Goal: Task Accomplishment & Management: Manage account settings

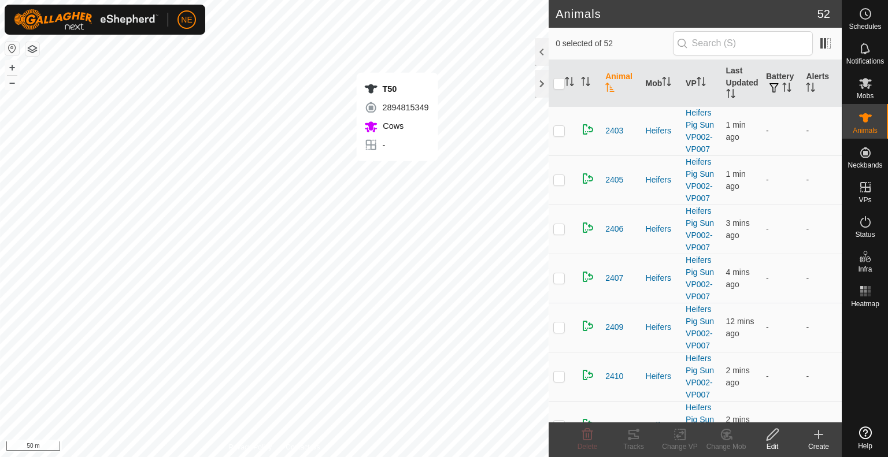
checkbox input "true"
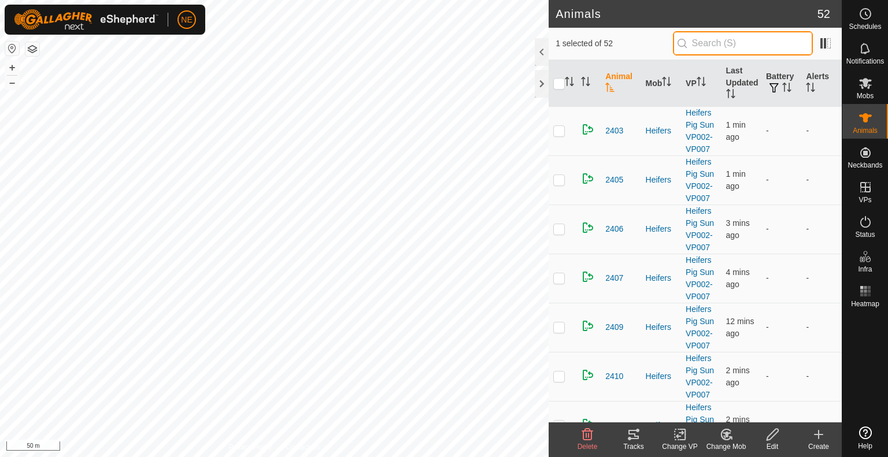
click at [717, 43] on input "text" at bounding box center [743, 43] width 140 height 24
type input "t50"
checkbox input "true"
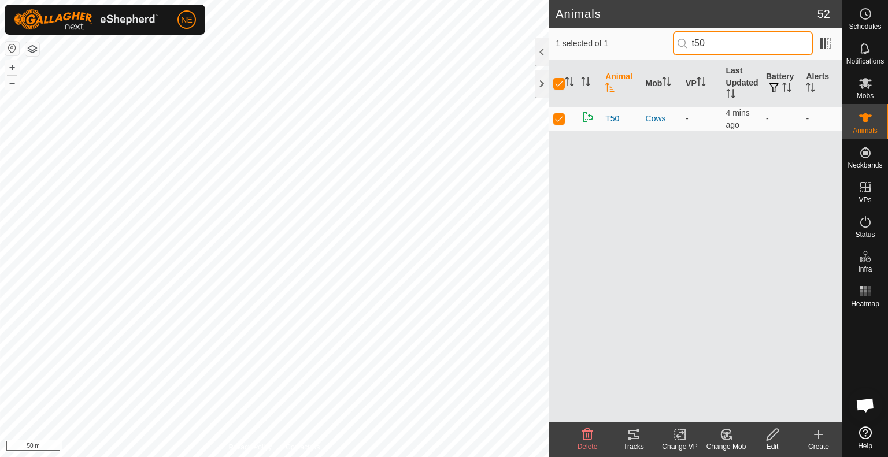
type input "t50"
click at [719, 444] on div "Change Mob" at bounding box center [726, 447] width 46 height 10
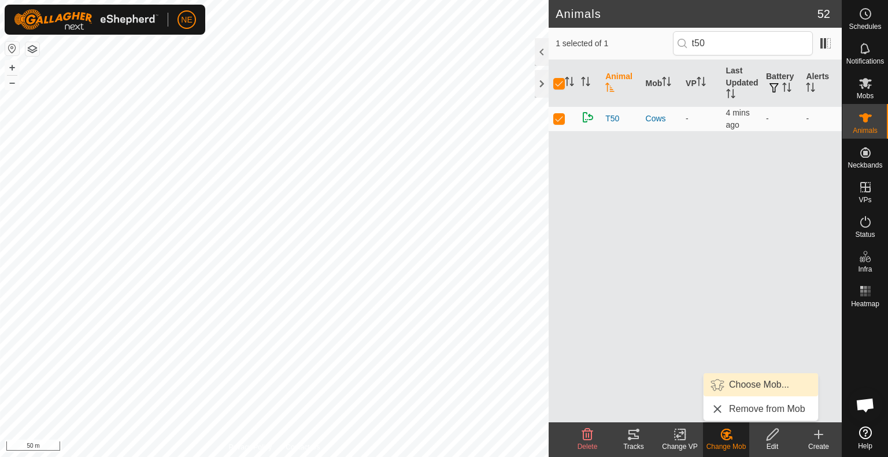
click at [738, 387] on link "Choose Mob..." at bounding box center [760, 384] width 114 height 23
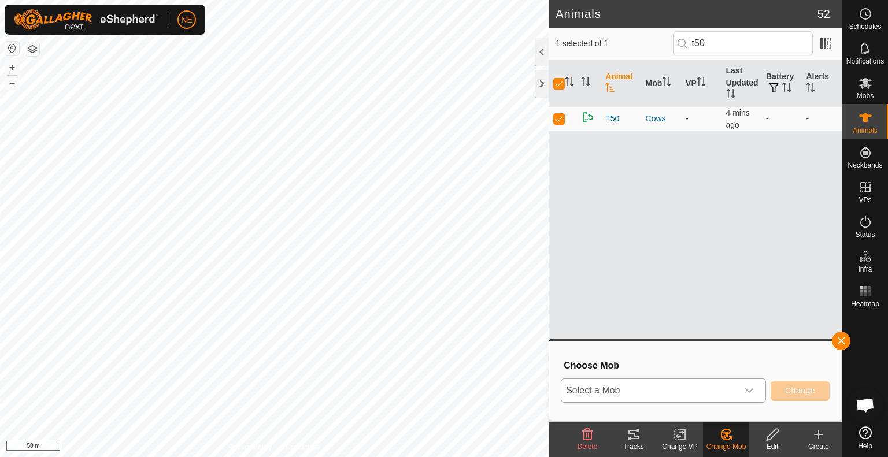
click at [751, 392] on icon "dropdown trigger" at bounding box center [748, 390] width 9 height 9
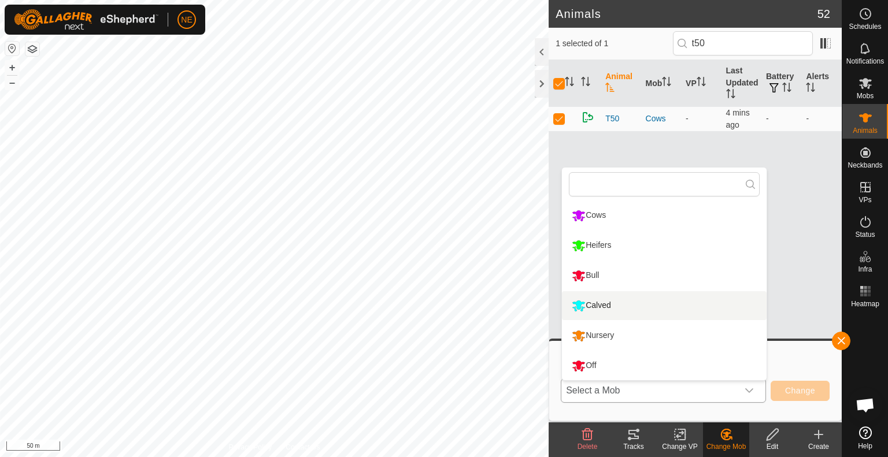
click at [643, 312] on li "Calved" at bounding box center [664, 305] width 205 height 29
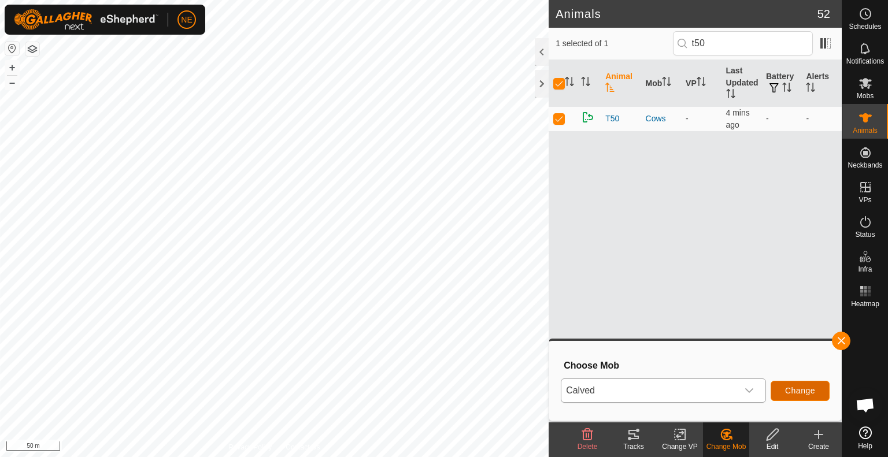
click at [793, 390] on span "Change" at bounding box center [800, 390] width 30 height 9
checkbox input "false"
